Goal: Information Seeking & Learning: Check status

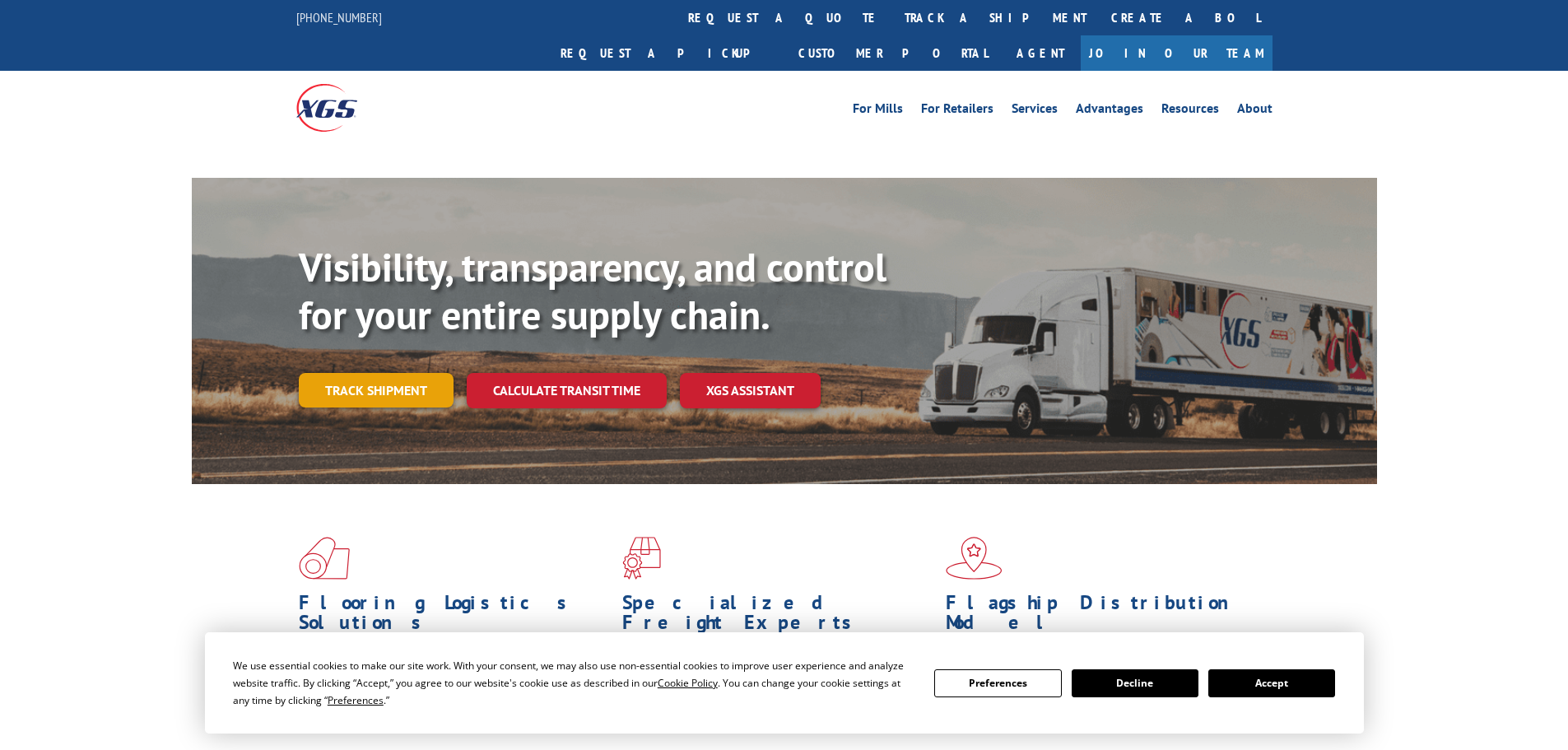
click at [375, 373] on link "Track shipment" at bounding box center [376, 390] width 155 height 35
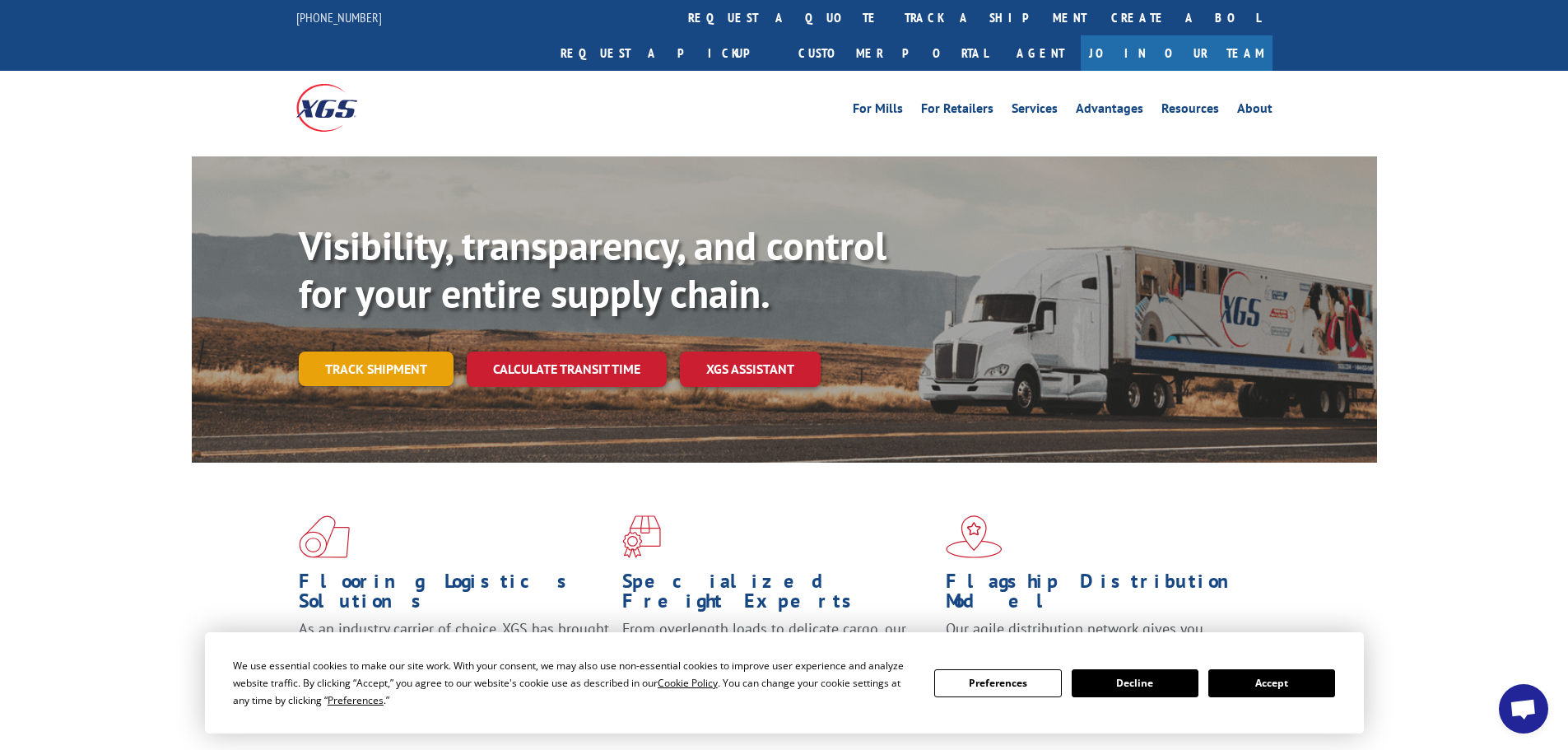
click at [410, 352] on link "Track shipment" at bounding box center [376, 368] width 155 height 35
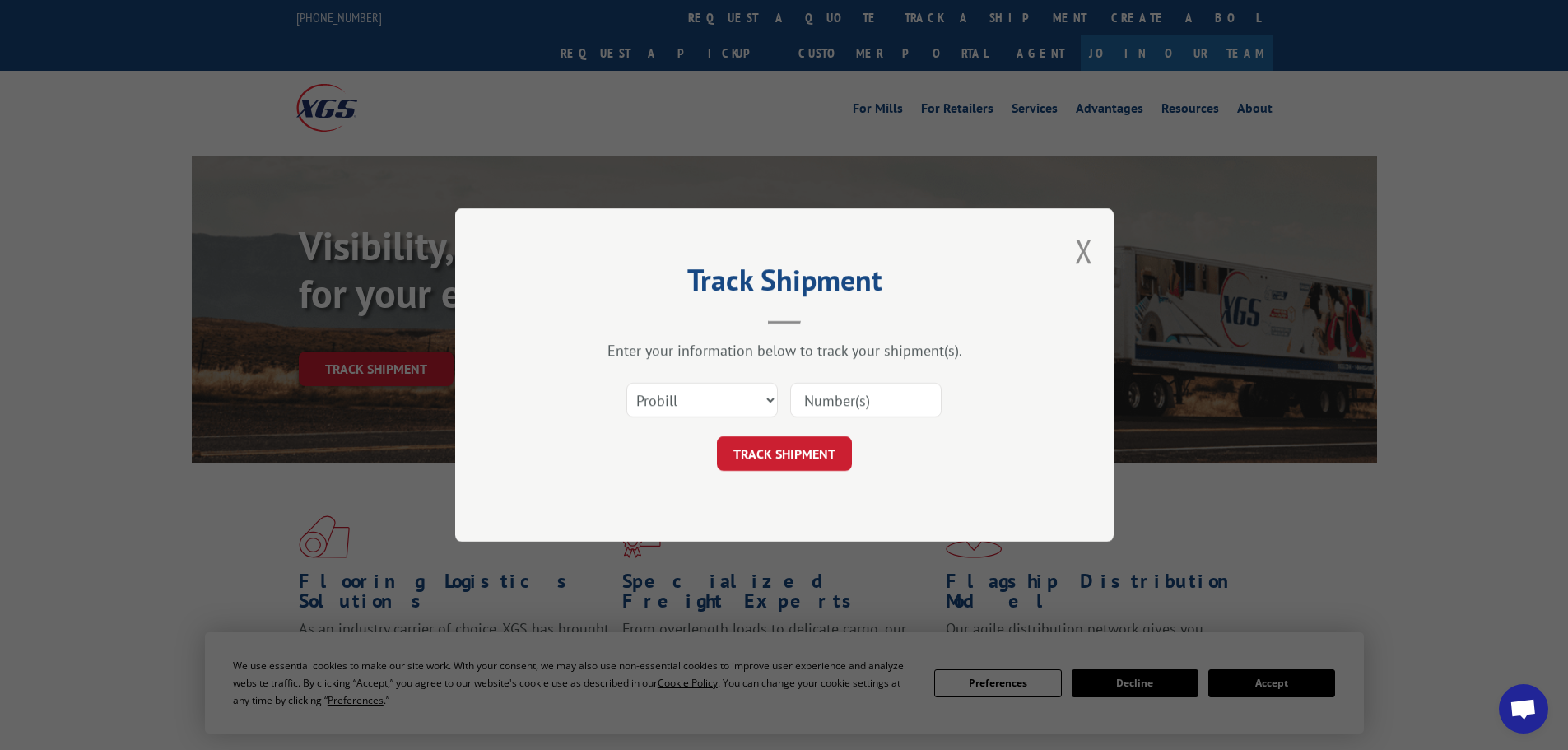
click at [805, 396] on input at bounding box center [865, 399] width 151 height 35
paste input "17233346"
type input "17233346"
click at [797, 447] on button "TRACK SHIPMENT" at bounding box center [784, 453] width 135 height 35
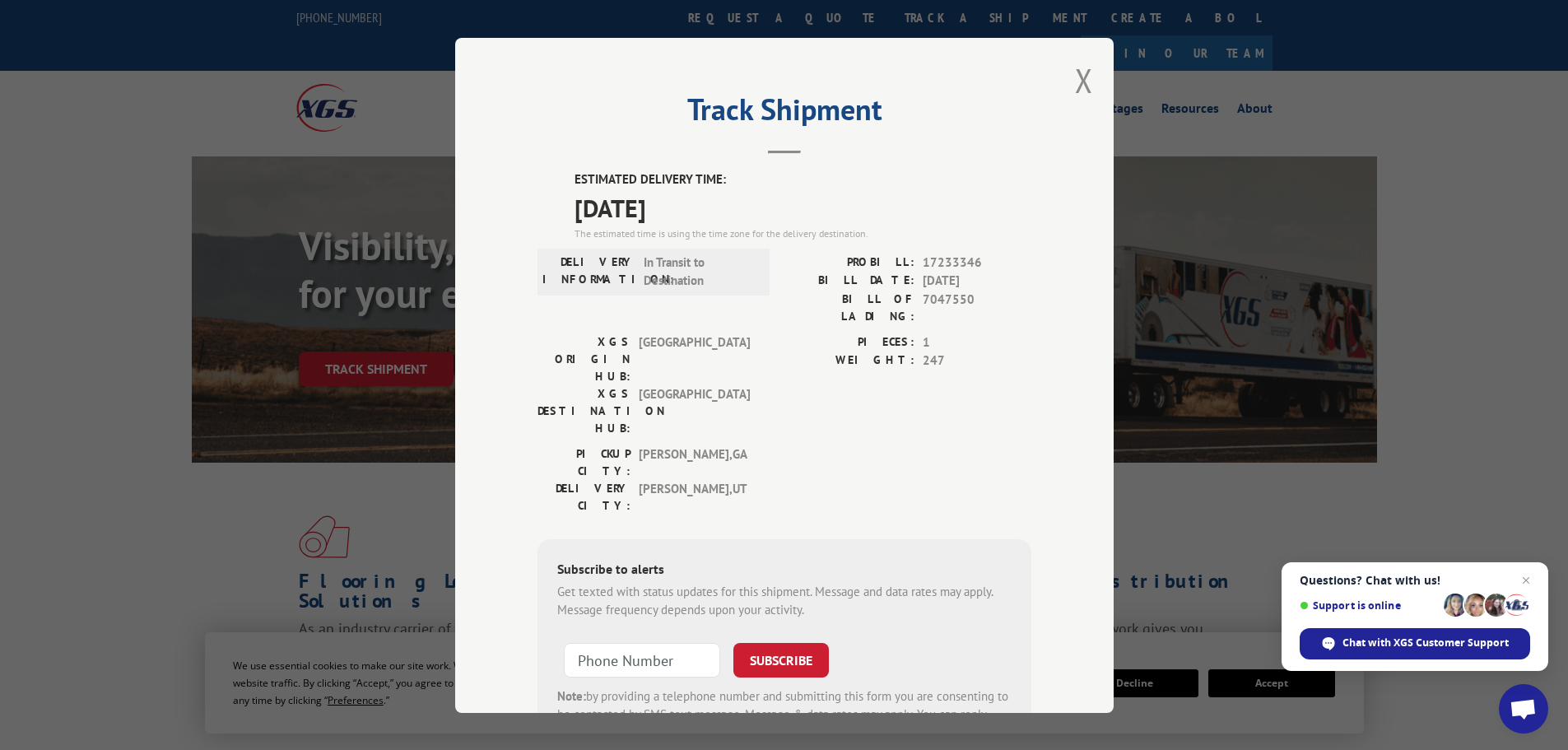
click at [1087, 78] on div "Track Shipment ESTIMATED DELIVERY TIME: [DATE] The estimated time is using the …" at bounding box center [784, 376] width 658 height 675
click at [1065, 88] on div "Track Shipment ESTIMATED DELIVERY TIME: [DATE] The estimated time is using the …" at bounding box center [784, 376] width 658 height 675
drag, startPoint x: 1066, startPoint y: 84, endPoint x: 1078, endPoint y: 79, distance: 13.0
click at [1077, 80] on div "Track Shipment ESTIMATED DELIVERY TIME: [DATE] The estimated time is using the …" at bounding box center [784, 376] width 658 height 675
click at [1078, 79] on button "Close modal" at bounding box center [1083, 80] width 18 height 44
